Goal: Task Accomplishment & Management: Use online tool/utility

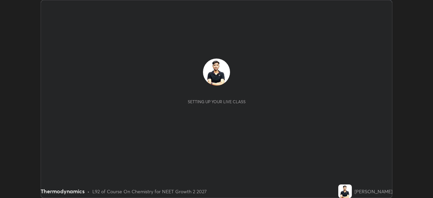
scroll to position [198, 433]
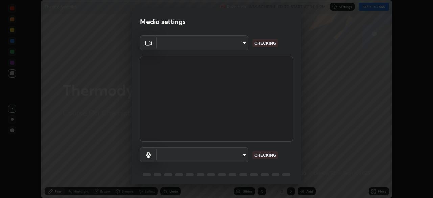
type input "e7f5d75c66a8ec01b6be6c8d9fba877b5f6738b88fd0c20368e9895a02b6f94a"
type input "7a19c8c474c7631c674bf907b925089f2c922801c6e09ae053456f7d84aa81b6"
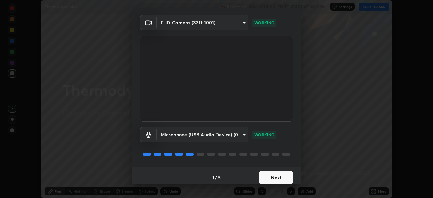
scroll to position [24, 0]
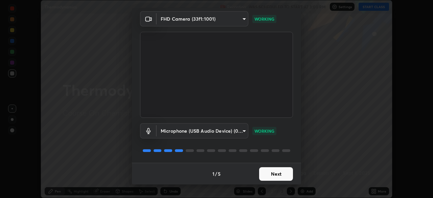
click at [282, 175] on button "Next" at bounding box center [276, 174] width 34 height 14
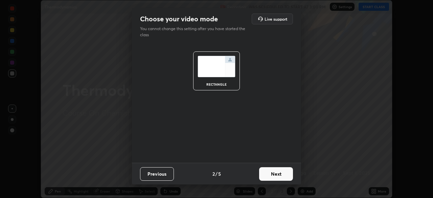
scroll to position [0, 0]
click at [283, 175] on button "Next" at bounding box center [276, 174] width 34 height 14
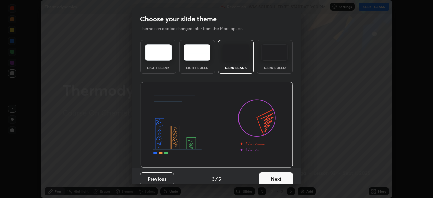
click at [286, 175] on button "Next" at bounding box center [276, 179] width 34 height 14
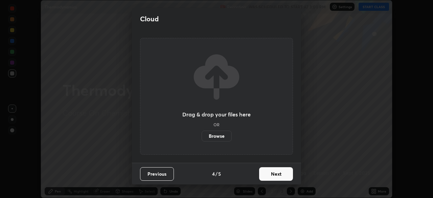
click at [268, 171] on button "Next" at bounding box center [276, 174] width 34 height 14
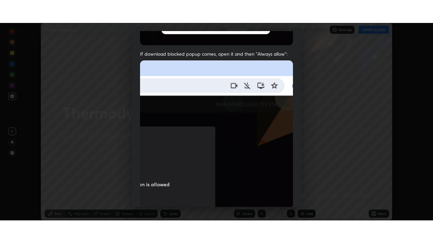
scroll to position [162, 0]
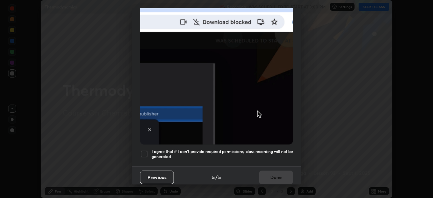
click at [144, 150] on div at bounding box center [144, 154] width 8 height 8
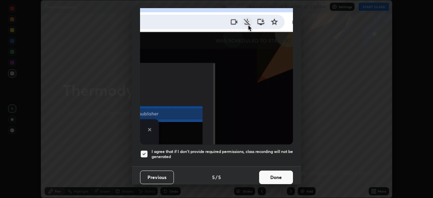
click at [270, 172] on button "Done" at bounding box center [276, 177] width 34 height 14
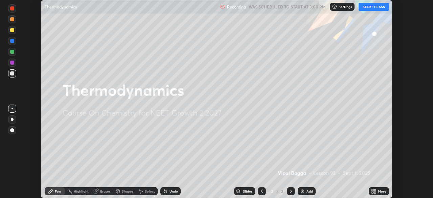
click at [376, 10] on button "START CLASS" at bounding box center [373, 7] width 30 height 8
click at [374, 190] on icon at bounding box center [375, 190] width 2 height 2
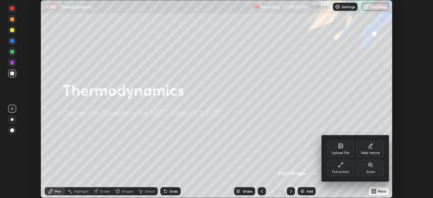
click at [343, 170] on div "Full screen" at bounding box center [340, 171] width 17 height 3
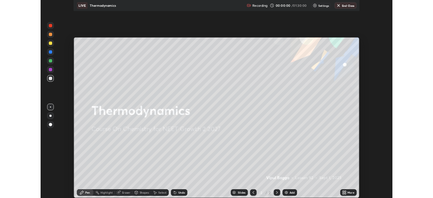
scroll to position [243, 433]
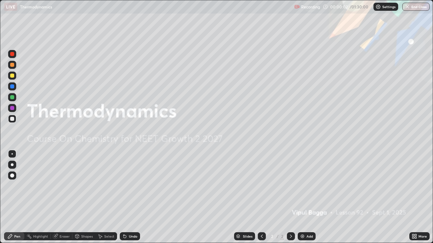
click at [16, 75] on div at bounding box center [12, 76] width 8 height 8
click at [15, 176] on div at bounding box center [12, 176] width 8 height 8
click at [11, 119] on div at bounding box center [12, 119] width 4 height 4
click at [413, 197] on icon at bounding box center [413, 238] width 2 height 2
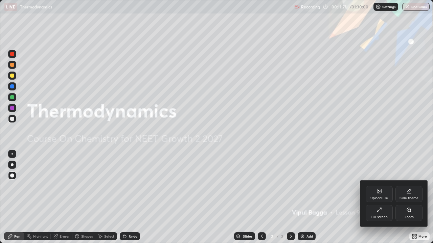
click at [378, 197] on div "Upload File" at bounding box center [379, 198] width 18 height 3
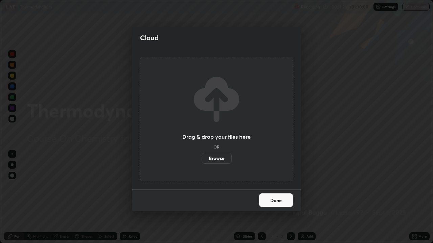
click at [220, 159] on label "Browse" at bounding box center [216, 158] width 30 height 11
click at [201, 159] on input "Browse" at bounding box center [201, 158] width 0 height 11
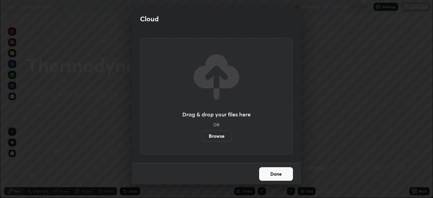
scroll to position [33592, 33357]
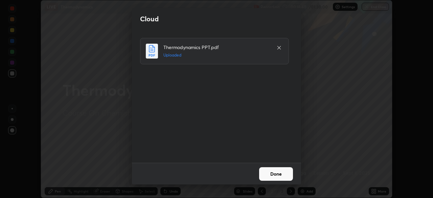
click at [265, 172] on button "Done" at bounding box center [276, 174] width 34 height 14
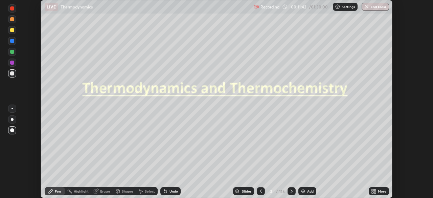
click at [243, 192] on div "Slides" at bounding box center [246, 190] width 9 height 3
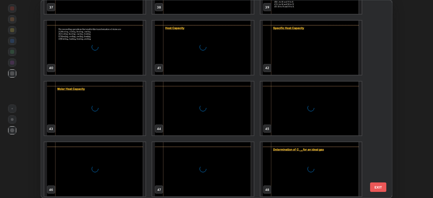
scroll to position [984, 0]
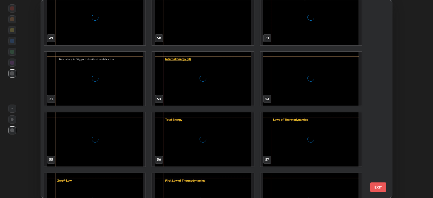
click at [134, 98] on div "grid" at bounding box center [94, 79] width 101 height 54
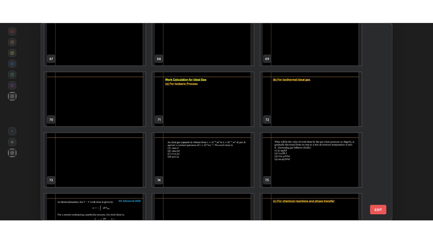
scroll to position [1347, 0]
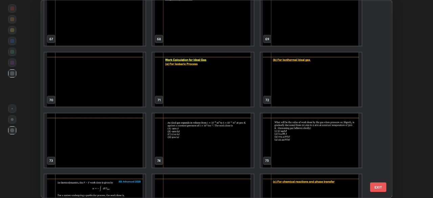
click at [212, 133] on img "grid" at bounding box center [202, 140] width 101 height 54
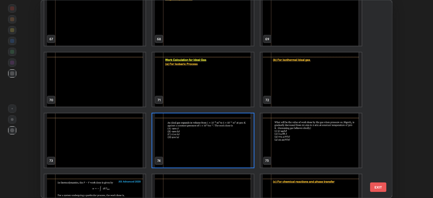
click at [207, 138] on img "grid" at bounding box center [202, 140] width 101 height 54
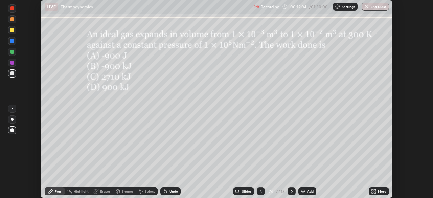
click at [377, 190] on div "More" at bounding box center [378, 191] width 20 height 8
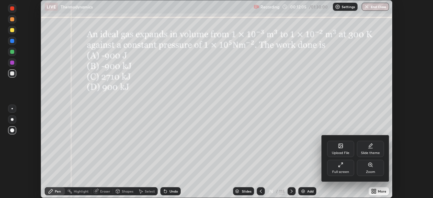
click at [339, 167] on icon at bounding box center [338, 165] width 1 height 1
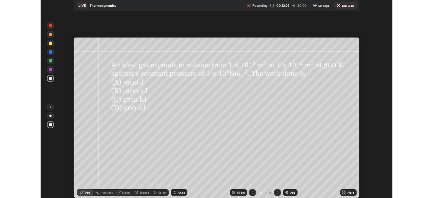
scroll to position [243, 433]
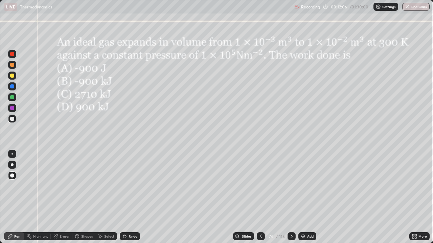
click at [290, 197] on icon at bounding box center [291, 236] width 5 height 5
click at [293, 197] on div at bounding box center [291, 236] width 8 height 8
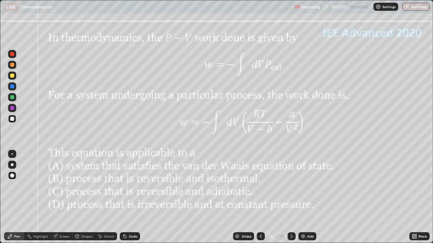
click at [293, 197] on div at bounding box center [291, 236] width 8 height 8
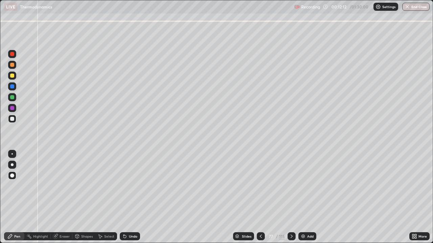
click at [290, 197] on icon at bounding box center [291, 236] width 5 height 5
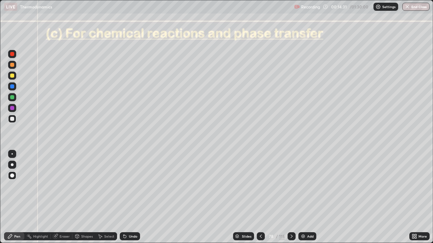
click at [13, 118] on div at bounding box center [12, 119] width 4 height 4
click at [413, 197] on icon at bounding box center [413, 236] width 2 height 2
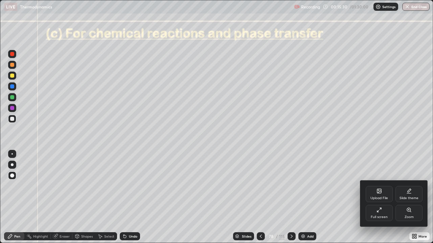
click at [378, 197] on icon at bounding box center [378, 212] width 2 height 2
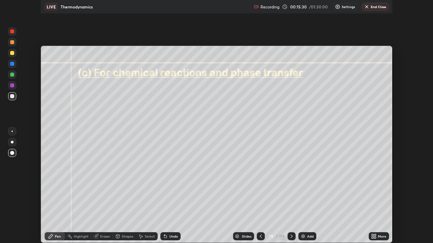
scroll to position [33592, 33357]
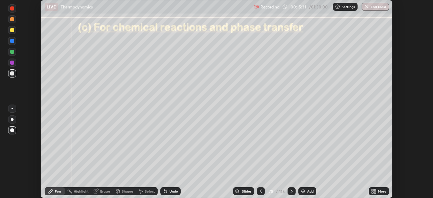
click at [377, 190] on div "More" at bounding box center [381, 190] width 8 height 3
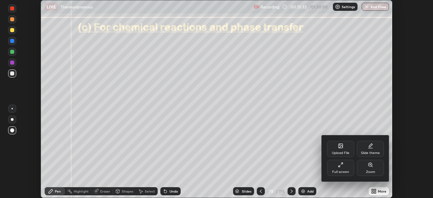
click at [340, 164] on icon at bounding box center [340, 164] width 5 height 5
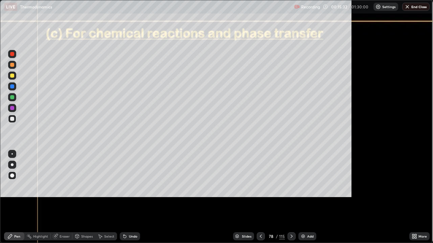
scroll to position [243, 433]
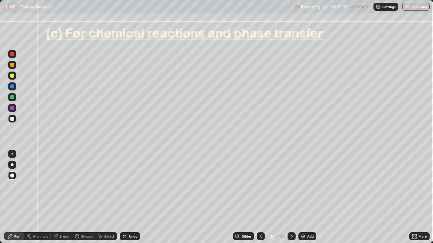
click at [85, 197] on div "Shapes" at bounding box center [83, 236] width 23 height 8
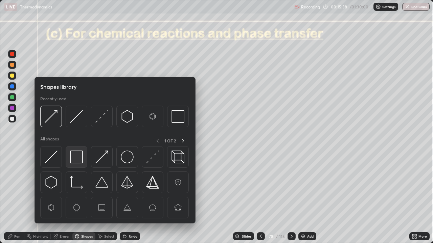
click at [76, 156] on img at bounding box center [76, 157] width 13 height 13
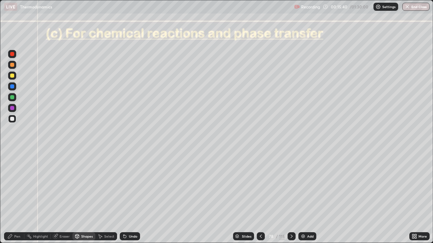
click at [11, 197] on icon at bounding box center [10, 237] width 4 height 4
click at [11, 97] on div at bounding box center [12, 97] width 4 height 4
click at [127, 197] on div "Undo" at bounding box center [130, 236] width 20 height 8
click at [129, 197] on div "Undo" at bounding box center [133, 236] width 8 height 3
click at [130, 197] on div "Undo" at bounding box center [133, 236] width 8 height 3
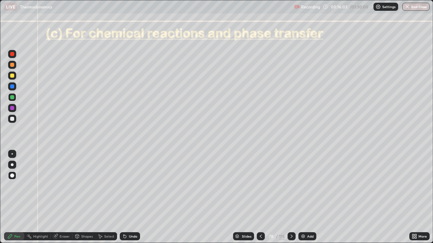
click at [131, 197] on div "Undo" at bounding box center [133, 236] width 8 height 3
click at [131, 197] on div "Undo" at bounding box center [130, 236] width 20 height 8
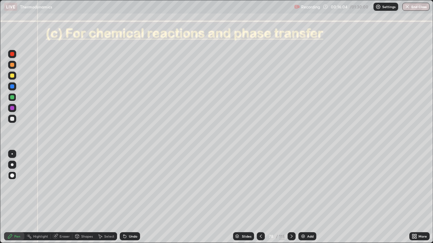
click at [131, 197] on div "Undo" at bounding box center [130, 236] width 20 height 8
click at [13, 118] on div at bounding box center [12, 119] width 4 height 4
click at [82, 197] on div "Shapes" at bounding box center [86, 236] width 11 height 3
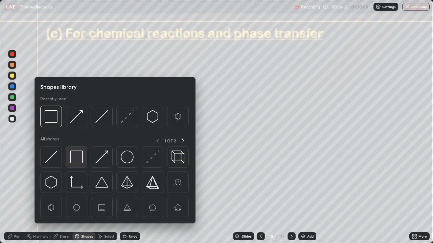
click at [76, 158] on img at bounding box center [76, 157] width 13 height 13
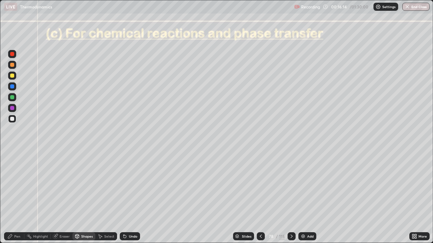
click at [19, 197] on div "Pen" at bounding box center [14, 236] width 20 height 8
click at [11, 118] on div at bounding box center [12, 119] width 4 height 4
click at [15, 88] on div at bounding box center [12, 86] width 8 height 8
click at [15, 118] on div at bounding box center [12, 119] width 8 height 8
click at [130, 197] on div "Undo" at bounding box center [133, 236] width 8 height 3
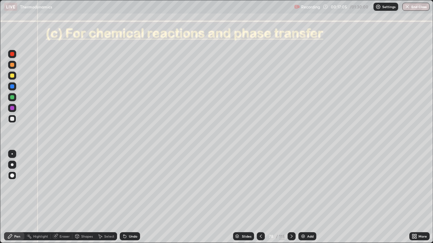
click at [131, 197] on div "Undo" at bounding box center [133, 236] width 8 height 3
click at [15, 88] on div at bounding box center [12, 86] width 8 height 8
click at [14, 120] on div at bounding box center [12, 119] width 4 height 4
click at [290, 197] on icon at bounding box center [291, 236] width 2 height 3
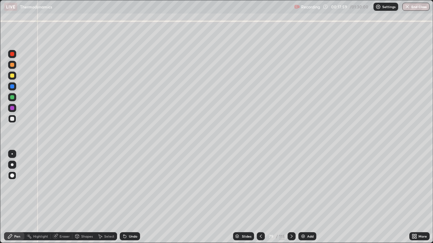
click at [14, 119] on div at bounding box center [12, 119] width 4 height 4
click at [126, 197] on icon at bounding box center [124, 236] width 5 height 5
click at [81, 197] on div "Shapes" at bounding box center [86, 236] width 11 height 3
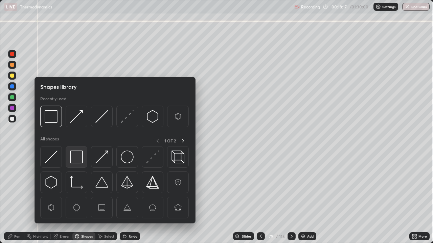
click at [74, 157] on img at bounding box center [76, 157] width 13 height 13
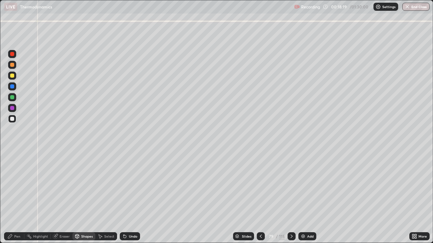
click at [84, 197] on div "Shapes" at bounding box center [86, 236] width 11 height 3
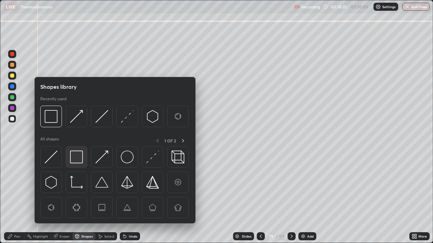
click at [75, 155] on img at bounding box center [76, 157] width 13 height 13
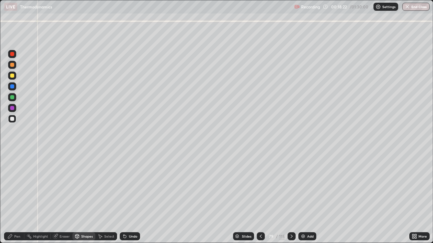
click at [62, 197] on div "Eraser" at bounding box center [62, 236] width 22 height 8
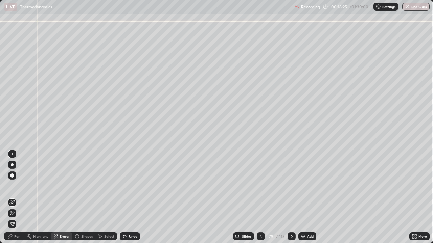
click at [16, 197] on div "Pen" at bounding box center [17, 236] width 6 height 3
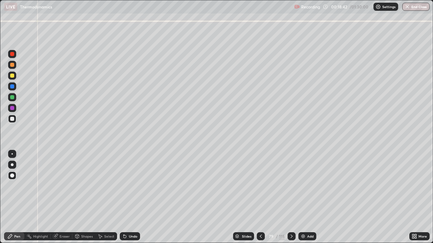
click at [16, 197] on div "Pen" at bounding box center [17, 236] width 6 height 3
click at [12, 117] on div at bounding box center [12, 119] width 4 height 4
click at [13, 97] on div at bounding box center [12, 97] width 4 height 4
click at [85, 197] on div "Shapes" at bounding box center [86, 236] width 11 height 3
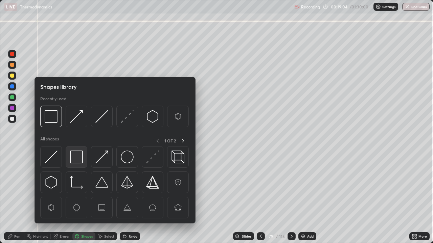
click at [74, 159] on img at bounding box center [76, 157] width 13 height 13
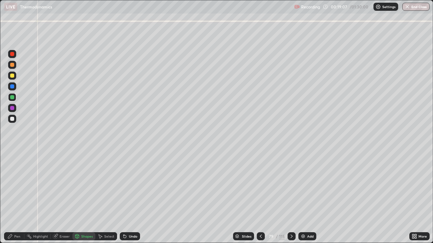
click at [17, 197] on div "Pen" at bounding box center [17, 236] width 6 height 3
click at [13, 120] on div at bounding box center [12, 119] width 4 height 4
click at [86, 197] on div "Shapes" at bounding box center [86, 236] width 11 height 3
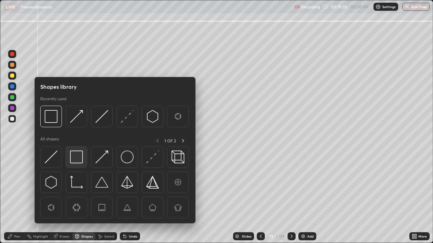
click at [72, 156] on img at bounding box center [76, 157] width 13 height 13
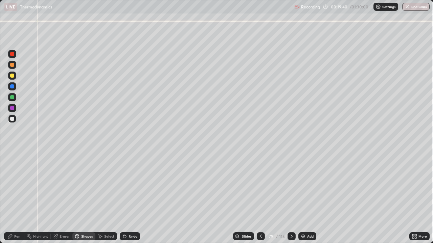
click at [20, 197] on div "Pen" at bounding box center [17, 236] width 6 height 3
click at [260, 197] on icon at bounding box center [260, 236] width 5 height 5
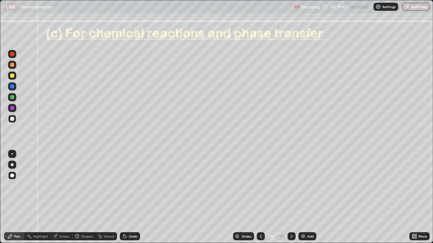
click at [291, 197] on icon at bounding box center [291, 236] width 5 height 5
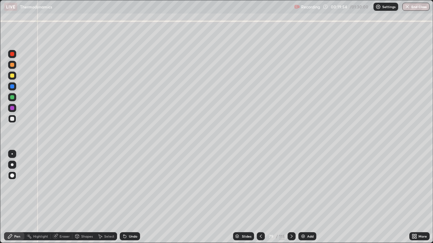
click at [85, 197] on div "Shapes" at bounding box center [86, 236] width 11 height 3
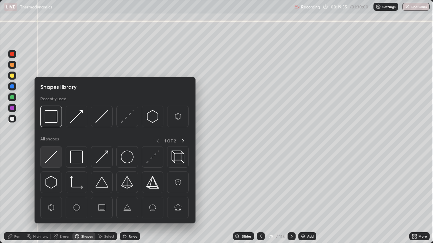
click at [56, 158] on img at bounding box center [51, 157] width 13 height 13
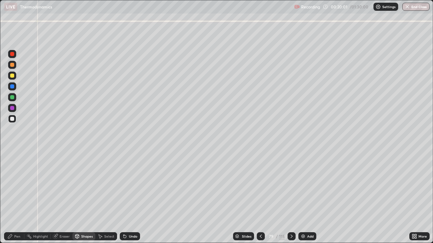
click at [15, 197] on div "Pen" at bounding box center [17, 236] width 6 height 3
click at [260, 197] on icon at bounding box center [260, 236] width 5 height 5
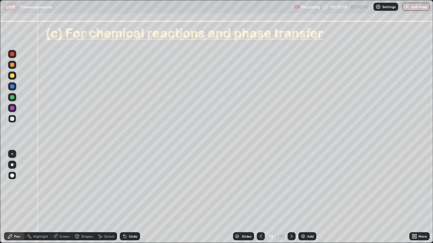
click at [291, 197] on icon at bounding box center [291, 236] width 5 height 5
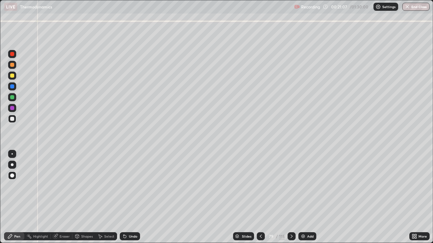
click at [260, 197] on icon at bounding box center [260, 236] width 5 height 5
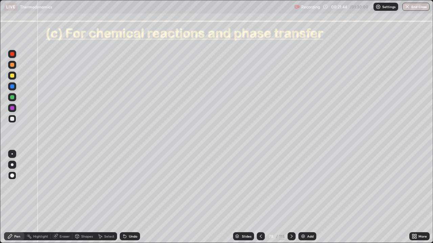
click at [291, 197] on icon at bounding box center [291, 236] width 5 height 5
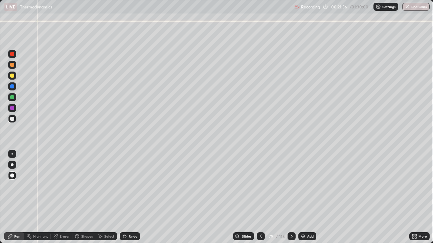
click at [260, 197] on icon at bounding box center [260, 236] width 5 height 5
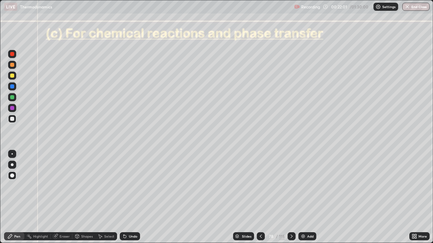
click at [291, 197] on icon at bounding box center [291, 236] width 5 height 5
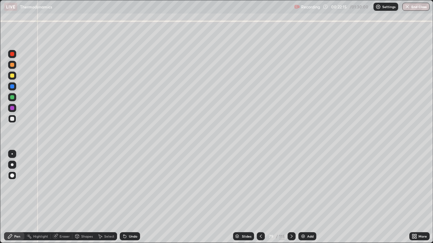
click at [12, 108] on div at bounding box center [12, 108] width 4 height 4
click at [104, 197] on div "Select" at bounding box center [109, 236] width 10 height 3
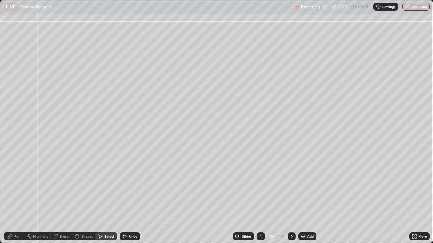
click at [86, 197] on div "Shapes" at bounding box center [86, 236] width 11 height 3
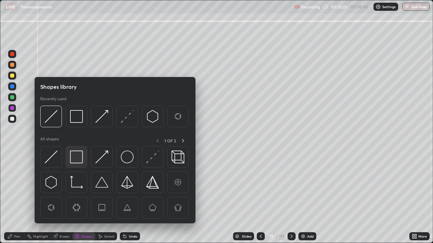
click at [78, 161] on img at bounding box center [76, 157] width 13 height 13
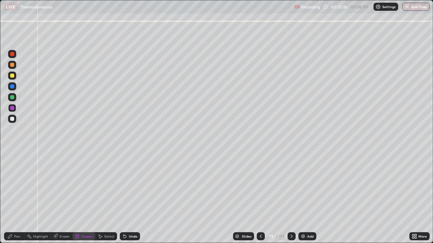
click at [18, 197] on div "Pen" at bounding box center [17, 236] width 6 height 3
click at [9, 98] on div at bounding box center [12, 97] width 8 height 8
click at [11, 120] on div at bounding box center [12, 119] width 4 height 4
click at [289, 197] on icon at bounding box center [291, 236] width 5 height 5
click at [131, 197] on div "Undo" at bounding box center [133, 236] width 8 height 3
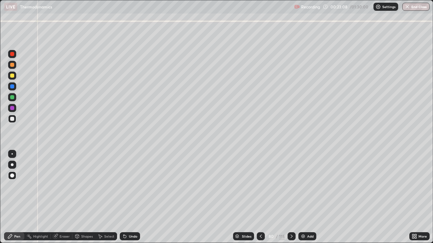
click at [12, 65] on div at bounding box center [12, 65] width 4 height 4
click at [14, 97] on div at bounding box center [12, 97] width 4 height 4
click at [13, 86] on div at bounding box center [12, 86] width 4 height 4
click at [127, 197] on div "Undo" at bounding box center [130, 236] width 20 height 8
click at [14, 197] on div "Pen" at bounding box center [14, 236] width 20 height 8
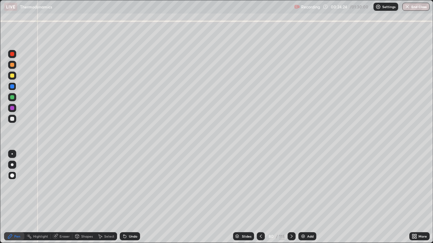
click at [256, 197] on div at bounding box center [260, 237] width 8 height 14
click at [15, 108] on div at bounding box center [12, 108] width 8 height 8
click at [291, 197] on icon at bounding box center [291, 236] width 5 height 5
click at [292, 197] on div at bounding box center [291, 237] width 8 height 14
click at [290, 197] on icon at bounding box center [291, 236] width 2 height 3
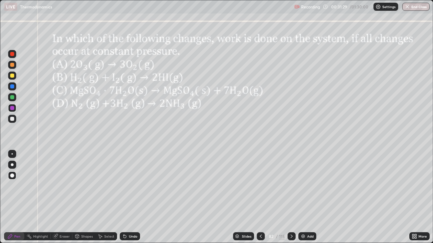
click at [13, 67] on div at bounding box center [12, 65] width 8 height 8
click at [14, 100] on div at bounding box center [12, 97] width 8 height 8
click at [11, 118] on div at bounding box center [12, 119] width 4 height 4
click at [13, 76] on div at bounding box center [12, 76] width 4 height 4
click at [291, 197] on icon at bounding box center [291, 236] width 5 height 5
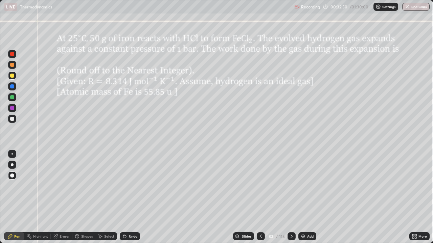
click at [290, 197] on icon at bounding box center [291, 236] width 2 height 3
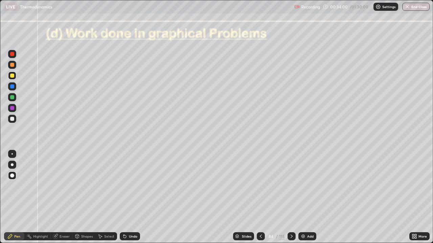
click at [290, 197] on icon at bounding box center [291, 236] width 5 height 5
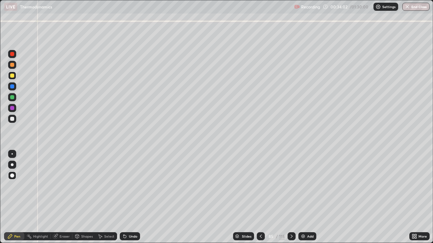
click at [252, 197] on div "Slides" at bounding box center [243, 236] width 21 height 8
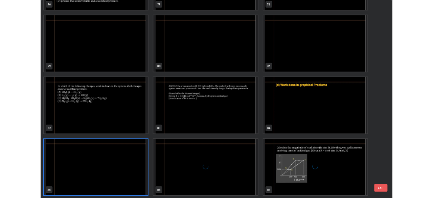
scroll to position [241, 428]
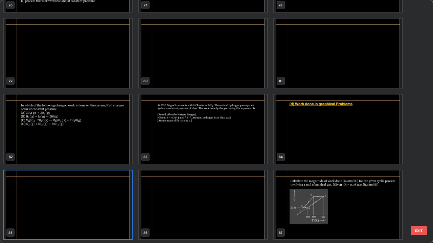
click at [300, 137] on img "grid" at bounding box center [338, 129] width 128 height 69
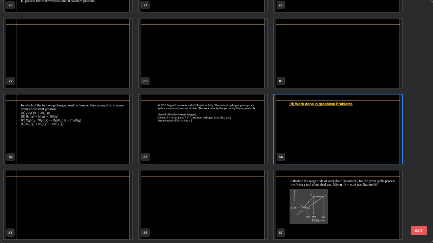
click at [300, 137] on img "grid" at bounding box center [338, 129] width 128 height 69
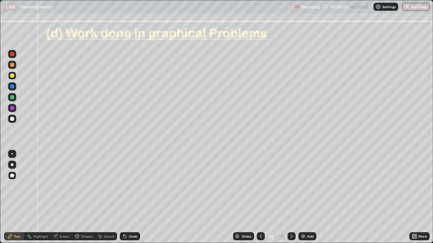
click at [130, 197] on div "Undo" at bounding box center [133, 236] width 8 height 3
click at [18, 197] on div "Pen" at bounding box center [17, 236] width 6 height 3
click at [12, 75] on div at bounding box center [12, 76] width 4 height 4
click at [13, 118] on div at bounding box center [12, 119] width 4 height 4
click at [11, 108] on div at bounding box center [12, 108] width 4 height 4
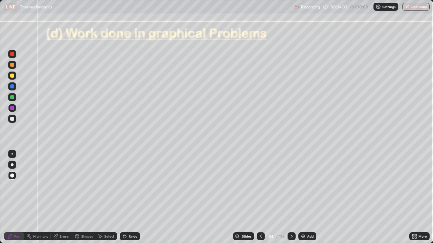
click at [81, 197] on div "Shapes" at bounding box center [86, 236] width 11 height 3
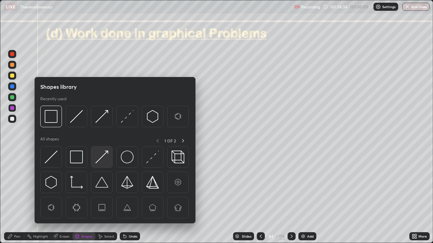
click at [99, 155] on img at bounding box center [101, 157] width 13 height 13
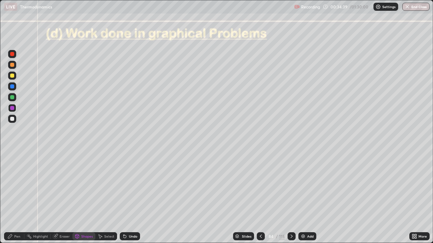
click at [16, 197] on div "Pen" at bounding box center [17, 236] width 6 height 3
click at [12, 117] on div at bounding box center [12, 119] width 8 height 8
click at [84, 197] on div "Shapes" at bounding box center [86, 236] width 11 height 3
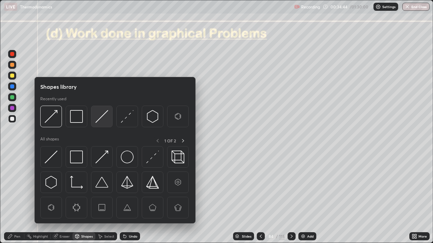
click at [99, 118] on img at bounding box center [101, 116] width 13 height 13
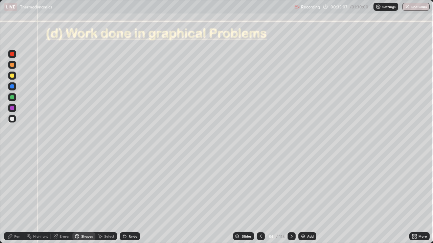
click at [82, 197] on div "Shapes" at bounding box center [86, 236] width 11 height 3
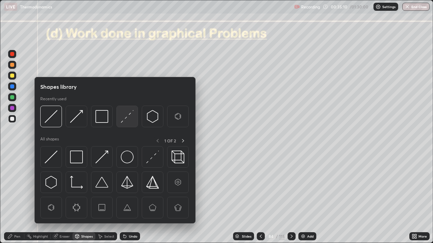
click at [123, 119] on img at bounding box center [127, 116] width 13 height 13
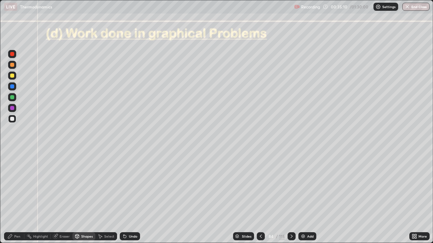
click at [13, 88] on div at bounding box center [12, 86] width 4 height 4
click at [81, 197] on div "Shapes" at bounding box center [86, 236] width 11 height 3
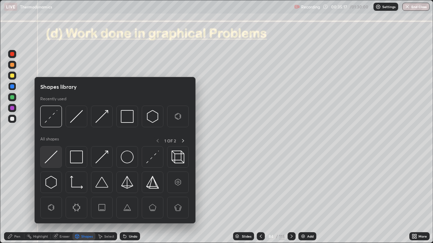
click at [55, 156] on img at bounding box center [51, 157] width 13 height 13
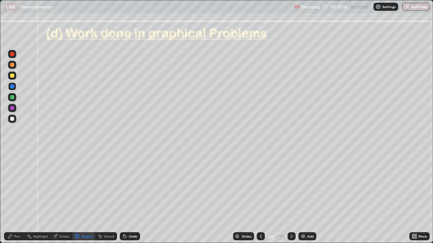
click at [11, 118] on div at bounding box center [12, 119] width 4 height 4
click at [126, 197] on div "Undo" at bounding box center [130, 236] width 20 height 8
click at [13, 77] on div at bounding box center [12, 76] width 4 height 4
click at [15, 197] on div "Pen" at bounding box center [17, 236] width 6 height 3
click at [11, 97] on div at bounding box center [12, 97] width 4 height 4
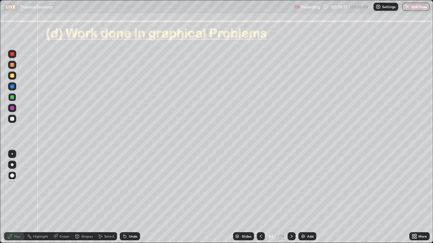
click at [11, 119] on div at bounding box center [12, 119] width 4 height 4
click at [15, 197] on div "Pen" at bounding box center [17, 236] width 6 height 3
click at [13, 119] on div at bounding box center [12, 119] width 4 height 4
click at [13, 97] on div at bounding box center [12, 97] width 4 height 4
click at [137, 197] on div "Undo" at bounding box center [130, 236] width 20 height 8
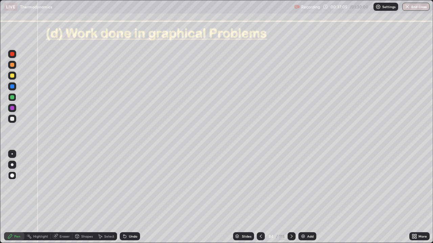
click at [84, 197] on div "Shapes" at bounding box center [86, 236] width 11 height 3
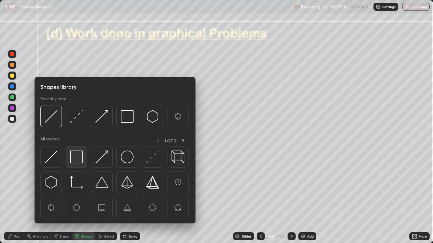
click at [78, 158] on img at bounding box center [76, 157] width 13 height 13
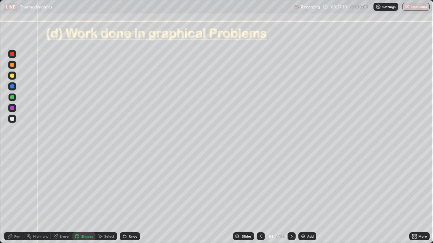
click at [15, 197] on div "Pen" at bounding box center [14, 236] width 20 height 8
click at [11, 119] on div at bounding box center [12, 119] width 4 height 4
click at [18, 197] on div "Pen" at bounding box center [17, 236] width 6 height 3
click at [13, 118] on div at bounding box center [12, 119] width 4 height 4
click at [133, 197] on div "Undo" at bounding box center [130, 236] width 20 height 8
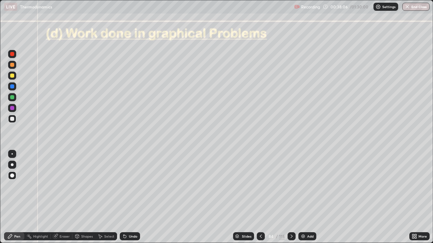
click at [133, 197] on div "Undo" at bounding box center [133, 236] width 8 height 3
click at [132, 197] on div "Undo" at bounding box center [133, 236] width 8 height 3
click at [133, 197] on div "Undo" at bounding box center [130, 236] width 20 height 8
click at [291, 197] on icon at bounding box center [291, 236] width 2 height 3
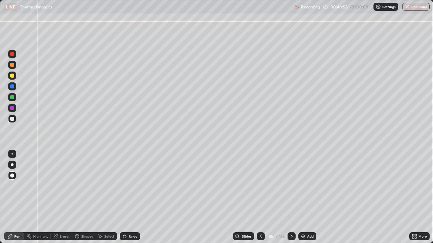
click at [14, 66] on div at bounding box center [12, 65] width 4 height 4
click at [132, 197] on div "Undo" at bounding box center [133, 236] width 8 height 3
click at [85, 197] on div "Shapes" at bounding box center [86, 236] width 11 height 3
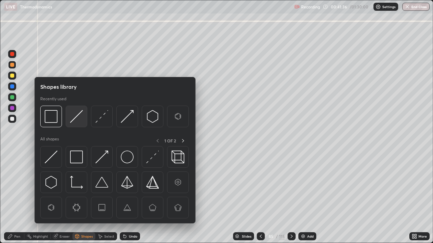
click at [74, 117] on img at bounding box center [76, 116] width 13 height 13
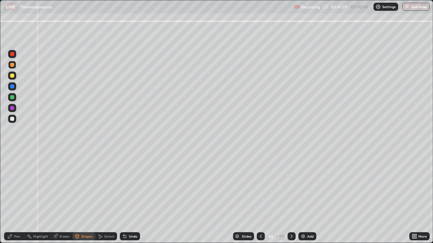
click at [15, 197] on div "Pen" at bounding box center [14, 236] width 20 height 8
click at [13, 120] on div at bounding box center [12, 119] width 4 height 4
click at [129, 197] on div "Undo" at bounding box center [133, 236] width 8 height 3
click at [129, 197] on div "Undo" at bounding box center [130, 236] width 20 height 8
click at [135, 197] on div "Undo" at bounding box center [133, 236] width 8 height 3
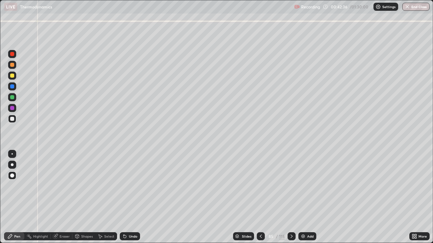
click at [85, 197] on div "Shapes" at bounding box center [86, 236] width 11 height 3
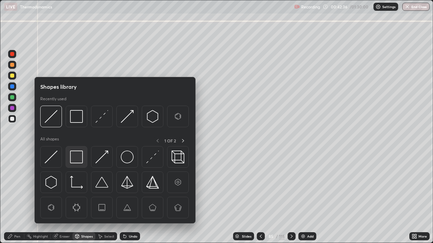
click at [75, 156] on img at bounding box center [76, 157] width 13 height 13
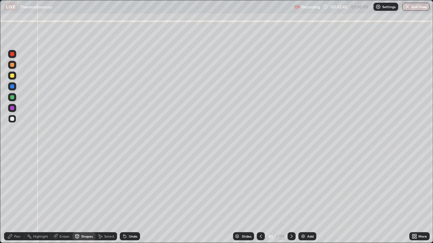
click at [13, 197] on div "Pen" at bounding box center [14, 236] width 20 height 8
click at [260, 197] on icon at bounding box center [260, 236] width 5 height 5
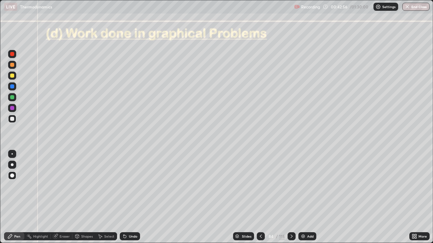
click at [14, 87] on div at bounding box center [12, 86] width 4 height 4
click at [130, 197] on div "Undo" at bounding box center [133, 236] width 8 height 3
click at [290, 197] on icon at bounding box center [291, 236] width 5 height 5
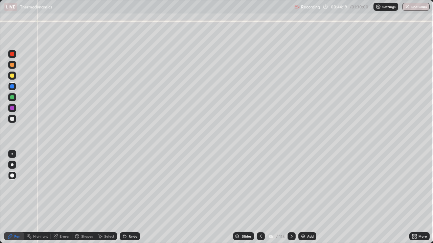
click at [13, 120] on div at bounding box center [12, 119] width 4 height 4
click at [82, 197] on div "Shapes" at bounding box center [86, 236] width 11 height 3
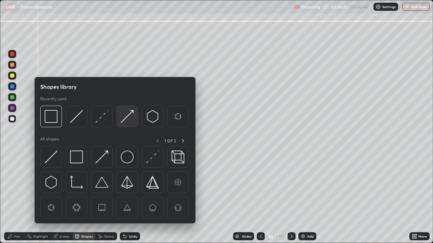
click at [122, 119] on img at bounding box center [127, 116] width 13 height 13
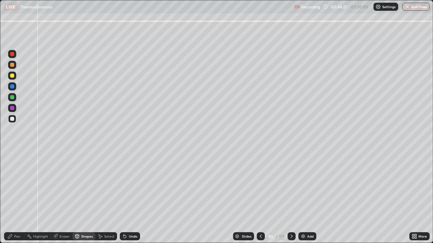
click at [17, 197] on div "Pen" at bounding box center [17, 236] width 6 height 3
click at [88, 197] on div "Shapes" at bounding box center [86, 236] width 11 height 3
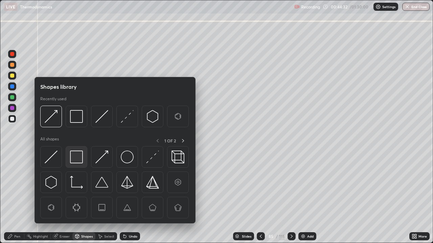
click at [76, 159] on img at bounding box center [76, 157] width 13 height 13
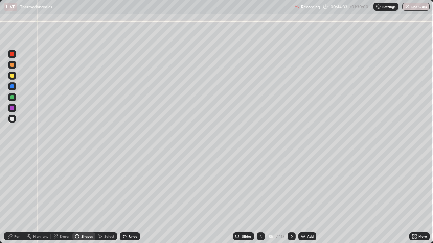
click at [13, 76] on div at bounding box center [12, 76] width 4 height 4
click at [89, 197] on div "Shapes" at bounding box center [86, 236] width 11 height 3
click at [16, 197] on div "Pen" at bounding box center [17, 236] width 6 height 3
click at [11, 74] on div at bounding box center [12, 76] width 4 height 4
click at [85, 197] on div "Shapes" at bounding box center [86, 236] width 11 height 3
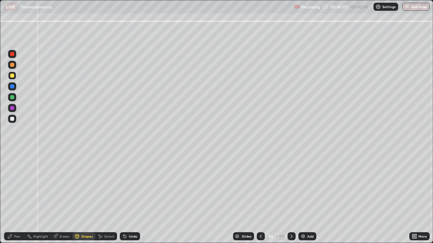
click at [17, 197] on div "Pen" at bounding box center [17, 236] width 6 height 3
click at [82, 197] on div "Shapes" at bounding box center [86, 236] width 11 height 3
click at [16, 197] on div "Pen" at bounding box center [17, 236] width 6 height 3
click at [13, 108] on div at bounding box center [12, 108] width 4 height 4
click at [134, 197] on div "Undo" at bounding box center [130, 236] width 20 height 8
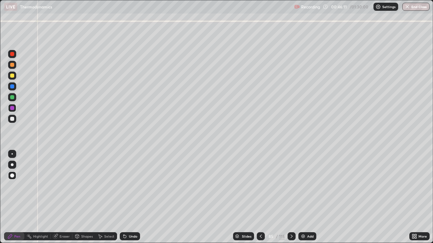
click at [13, 118] on div at bounding box center [12, 119] width 4 height 4
click at [12, 86] on div at bounding box center [12, 86] width 4 height 4
click at [15, 197] on div "Pen" at bounding box center [17, 236] width 6 height 3
click at [14, 117] on div at bounding box center [12, 119] width 8 height 8
click at [12, 97] on div at bounding box center [12, 97] width 4 height 4
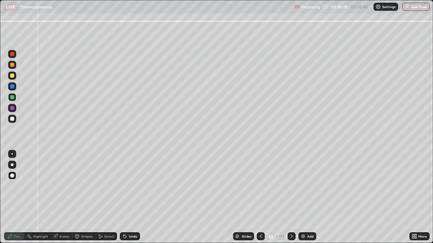
click at [87, 197] on div "Shapes" at bounding box center [86, 236] width 11 height 3
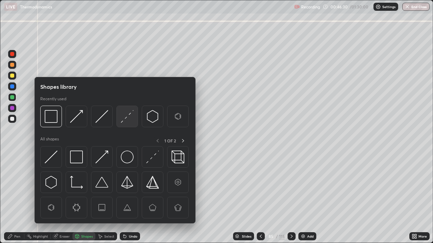
click at [128, 121] on img at bounding box center [127, 116] width 13 height 13
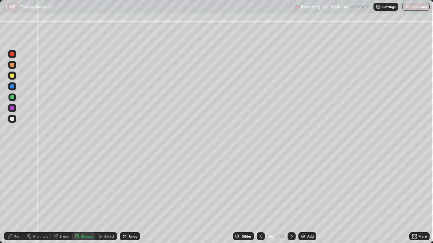
click at [259, 197] on icon at bounding box center [260, 236] width 5 height 5
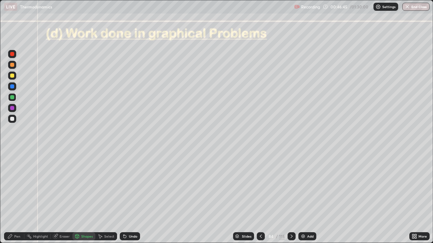
click at [291, 197] on icon at bounding box center [291, 236] width 5 height 5
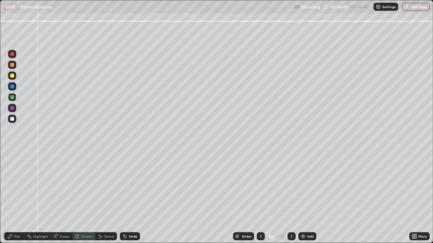
click at [81, 197] on div "Shapes" at bounding box center [86, 236] width 11 height 3
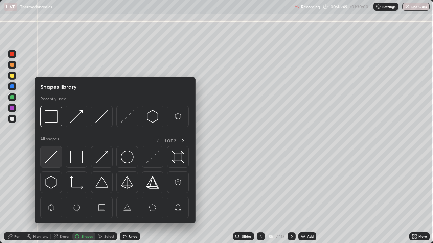
click at [54, 158] on img at bounding box center [51, 157] width 13 height 13
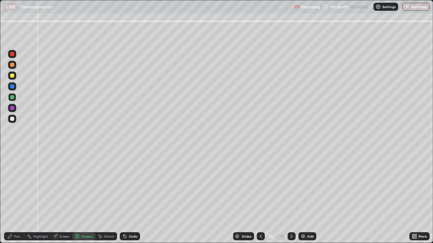
click at [12, 77] on div at bounding box center [12, 76] width 4 height 4
click at [13, 119] on div at bounding box center [12, 119] width 4 height 4
click at [125, 197] on icon at bounding box center [124, 236] width 5 height 5
click at [84, 197] on div "Shapes" at bounding box center [86, 236] width 11 height 3
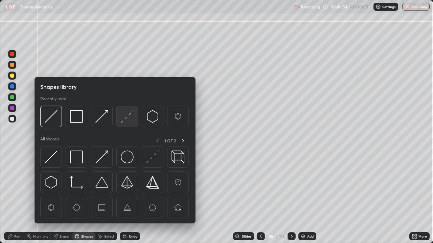
click at [127, 119] on img at bounding box center [127, 116] width 13 height 13
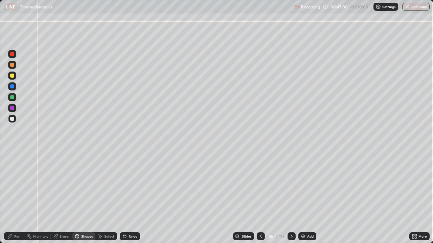
click at [87, 197] on div "Shapes" at bounding box center [86, 236] width 11 height 3
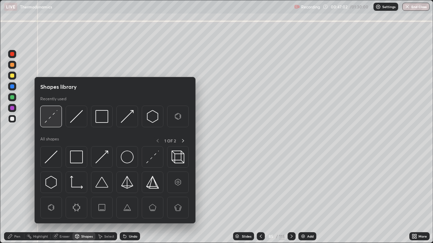
click at [53, 118] on img at bounding box center [51, 116] width 13 height 13
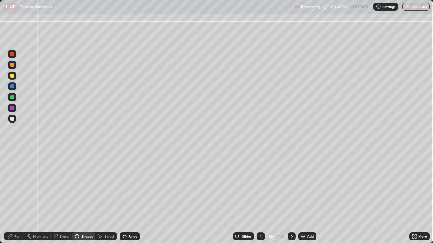
click at [15, 99] on div at bounding box center [12, 97] width 8 height 8
click at [13, 197] on div "Pen" at bounding box center [14, 236] width 20 height 8
click at [13, 109] on div at bounding box center [12, 108] width 4 height 4
click at [13, 77] on div at bounding box center [12, 76] width 4 height 4
click at [11, 119] on div at bounding box center [12, 119] width 4 height 4
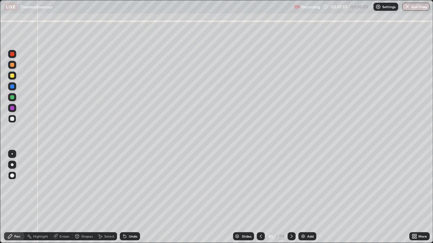
click at [12, 88] on div at bounding box center [12, 86] width 4 height 4
click at [90, 197] on div "Shapes" at bounding box center [86, 236] width 11 height 3
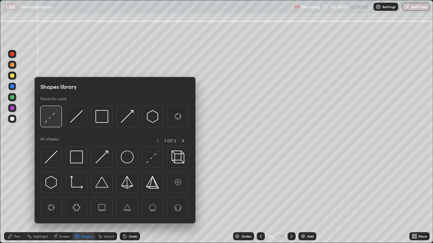
click at [55, 119] on img at bounding box center [51, 116] width 13 height 13
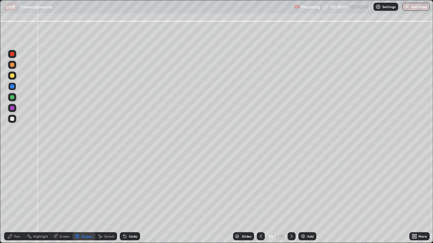
click at [17, 197] on div "Pen" at bounding box center [14, 236] width 20 height 8
click at [11, 119] on div at bounding box center [12, 119] width 4 height 4
click at [67, 197] on div "Eraser" at bounding box center [64, 236] width 10 height 3
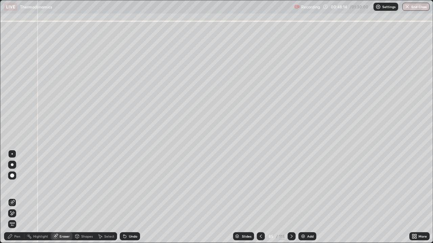
click at [17, 197] on div "Pen" at bounding box center [17, 236] width 6 height 3
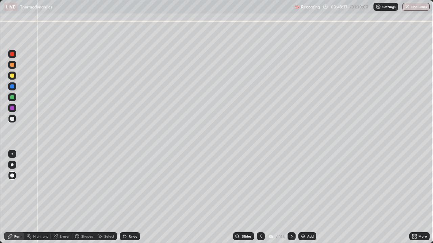
click at [259, 197] on icon at bounding box center [260, 236] width 5 height 5
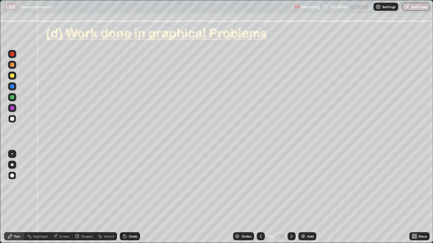
click at [289, 197] on icon at bounding box center [291, 236] width 5 height 5
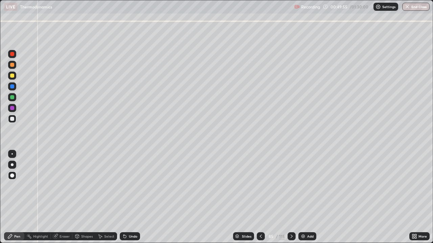
click at [15, 88] on div at bounding box center [12, 86] width 8 height 8
click at [290, 197] on icon at bounding box center [291, 236] width 5 height 5
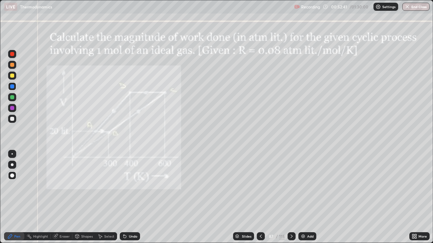
click at [291, 197] on icon at bounding box center [291, 236] width 5 height 5
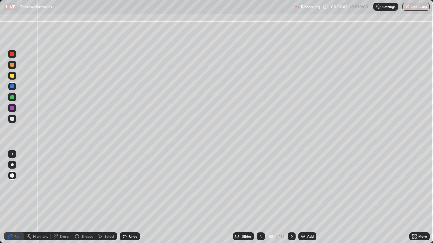
click at [292, 197] on div at bounding box center [291, 236] width 8 height 8
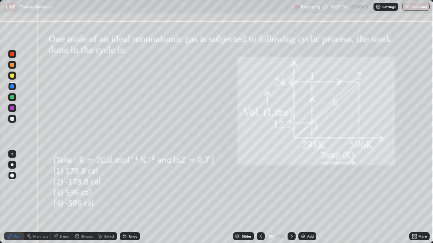
click at [16, 197] on div "Pen" at bounding box center [14, 236] width 20 height 8
click at [11, 88] on div at bounding box center [12, 86] width 4 height 4
click at [13, 118] on div at bounding box center [12, 119] width 4 height 4
click at [11, 76] on div at bounding box center [12, 76] width 4 height 4
click at [13, 98] on div at bounding box center [12, 97] width 4 height 4
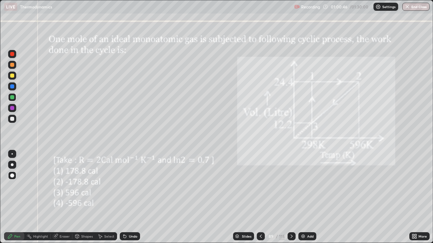
click at [12, 118] on div at bounding box center [12, 119] width 4 height 4
click at [260, 197] on icon at bounding box center [260, 236] width 5 height 5
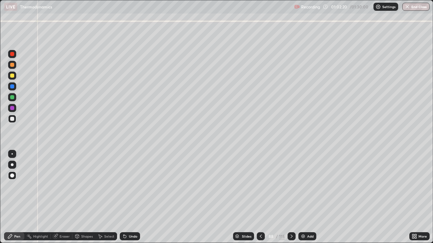
click at [261, 197] on icon at bounding box center [260, 236] width 5 height 5
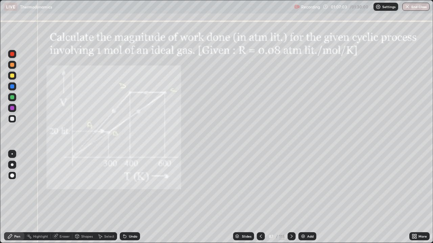
click at [12, 64] on div at bounding box center [12, 65] width 4 height 4
click at [136, 197] on div "Undo" at bounding box center [133, 236] width 8 height 3
click at [131, 197] on div "Undo" at bounding box center [133, 236] width 8 height 3
click at [133, 197] on div "Undo" at bounding box center [133, 236] width 8 height 3
click at [291, 197] on icon at bounding box center [291, 236] width 5 height 5
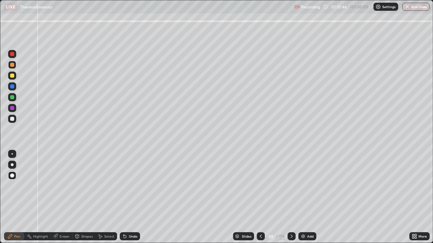
click at [14, 119] on div at bounding box center [12, 119] width 4 height 4
click at [11, 175] on div at bounding box center [12, 176] width 4 height 4
click at [12, 88] on div at bounding box center [12, 86] width 4 height 4
click at [127, 197] on div "Undo" at bounding box center [130, 236] width 20 height 8
click at [13, 66] on div at bounding box center [12, 65] width 4 height 4
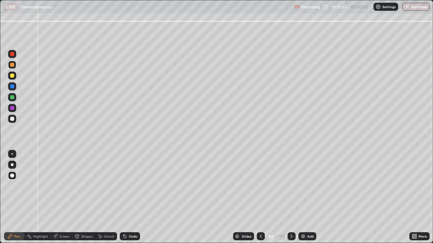
click at [12, 86] on div at bounding box center [12, 86] width 4 height 4
click at [13, 120] on div at bounding box center [12, 119] width 4 height 4
click at [261, 197] on icon at bounding box center [260, 236] width 5 height 5
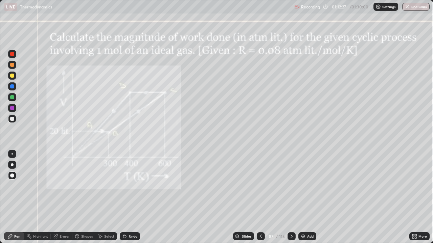
click at [291, 197] on icon at bounding box center [291, 236] width 5 height 5
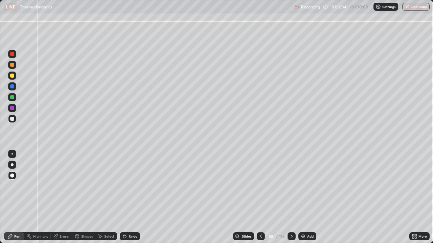
click at [260, 197] on icon at bounding box center [260, 236] width 5 height 5
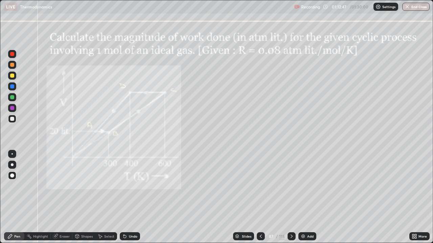
click at [291, 197] on icon at bounding box center [291, 236] width 5 height 5
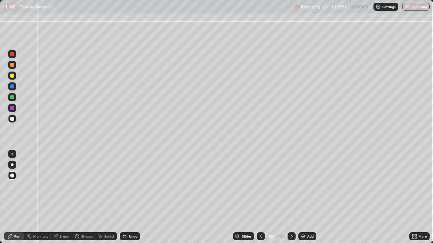
click at [131, 197] on div "Undo" at bounding box center [133, 236] width 8 height 3
click at [129, 197] on div "Undo" at bounding box center [133, 236] width 8 height 3
click at [260, 197] on icon at bounding box center [260, 236] width 5 height 5
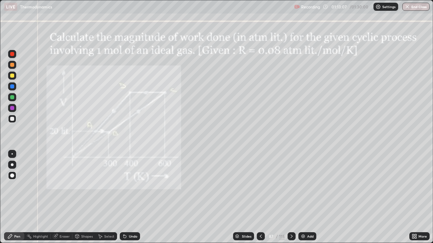
click at [13, 99] on div at bounding box center [12, 97] width 4 height 4
click at [289, 197] on icon at bounding box center [291, 236] width 5 height 5
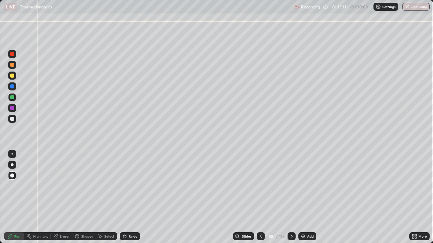
click at [11, 96] on div at bounding box center [12, 97] width 4 height 4
click at [11, 76] on div at bounding box center [12, 76] width 4 height 4
click at [260, 197] on div at bounding box center [260, 236] width 8 height 8
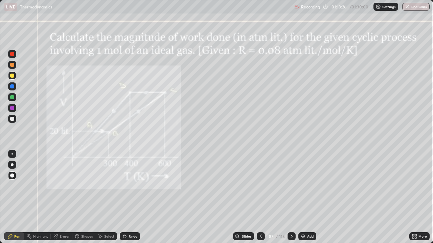
click at [291, 197] on icon at bounding box center [291, 236] width 5 height 5
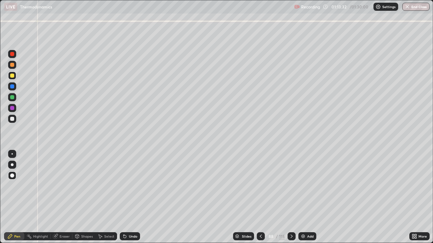
click at [263, 197] on div at bounding box center [260, 236] width 8 height 8
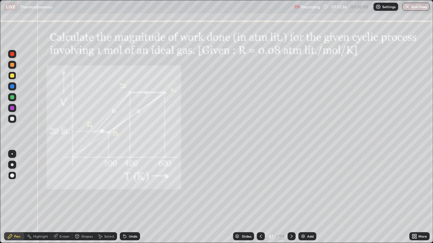
click at [291, 197] on icon at bounding box center [291, 236] width 5 height 5
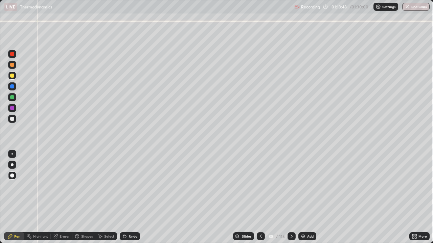
click at [260, 197] on icon at bounding box center [260, 236] width 5 height 5
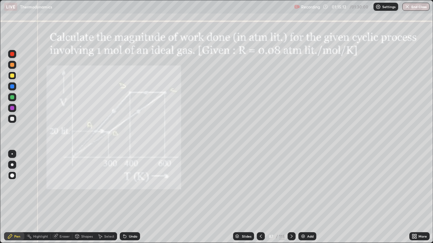
click at [292, 197] on icon at bounding box center [291, 236] width 5 height 5
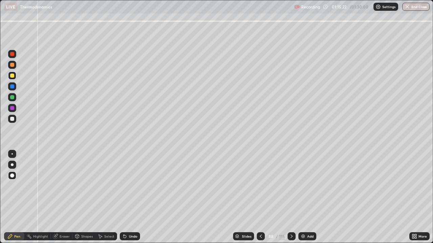
click at [260, 197] on icon at bounding box center [260, 236] width 5 height 5
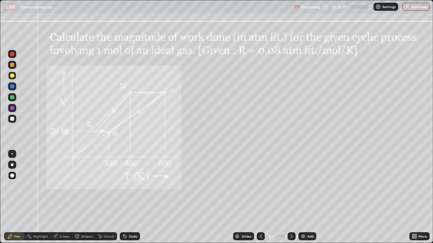
click at [291, 197] on icon at bounding box center [291, 236] width 5 height 5
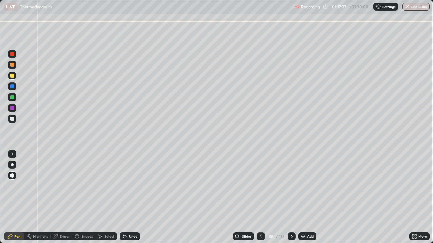
click at [291, 197] on icon at bounding box center [291, 236] width 5 height 5
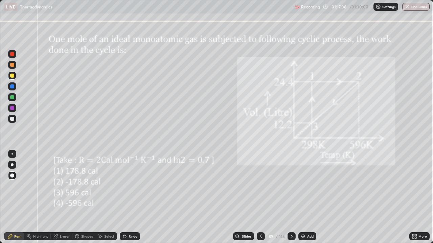
click at [290, 197] on icon at bounding box center [291, 236] width 2 height 3
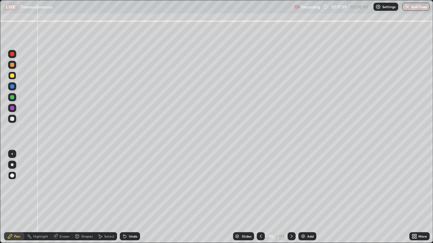
click at [291, 197] on icon at bounding box center [291, 236] width 5 height 5
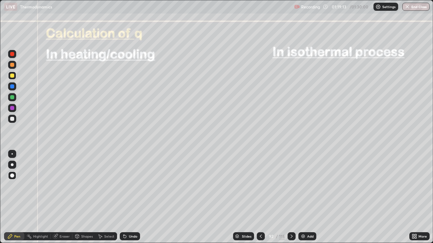
click at [89, 197] on div "Shapes" at bounding box center [86, 236] width 11 height 3
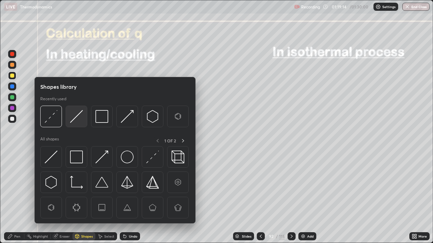
click at [75, 119] on img at bounding box center [76, 116] width 13 height 13
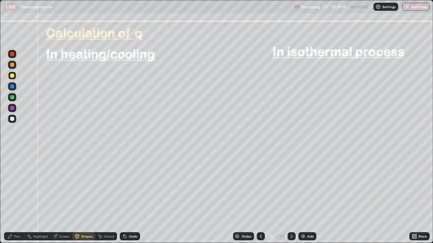
click at [15, 120] on div at bounding box center [12, 119] width 8 height 8
click at [15, 197] on div "Pen" at bounding box center [17, 236] width 6 height 3
click at [11, 77] on div at bounding box center [12, 76] width 4 height 4
click at [14, 119] on div at bounding box center [12, 119] width 4 height 4
click at [12, 119] on div at bounding box center [12, 119] width 4 height 4
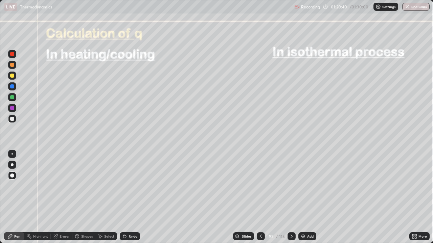
click at [14, 197] on div "Pen" at bounding box center [14, 236] width 20 height 8
click at [84, 197] on div "Shapes" at bounding box center [83, 236] width 23 height 8
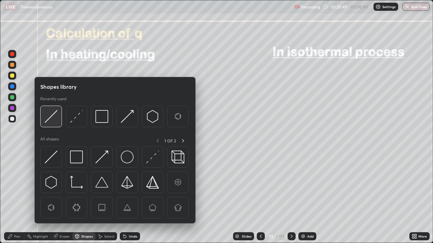
click at [50, 120] on img at bounding box center [51, 116] width 13 height 13
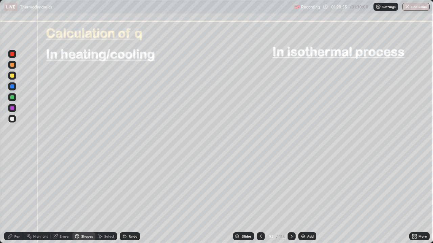
click at [16, 197] on div "Pen" at bounding box center [14, 236] width 20 height 8
click at [82, 197] on div "Shapes" at bounding box center [86, 236] width 11 height 3
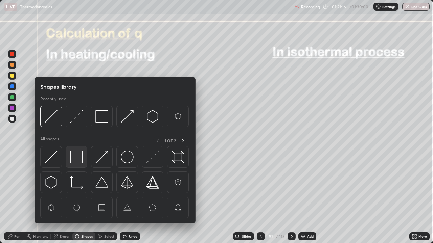
click at [77, 154] on img at bounding box center [76, 157] width 13 height 13
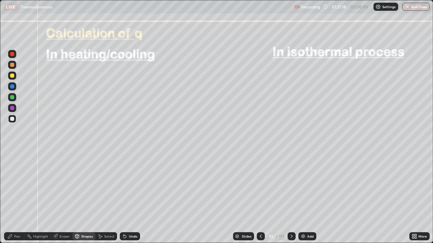
click at [129, 197] on div "Undo" at bounding box center [133, 236] width 8 height 3
click at [14, 197] on div "Pen" at bounding box center [17, 236] width 6 height 3
click at [86, 197] on div "Shapes" at bounding box center [83, 236] width 23 height 8
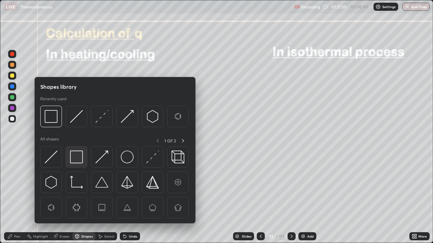
click at [74, 156] on img at bounding box center [76, 157] width 13 height 13
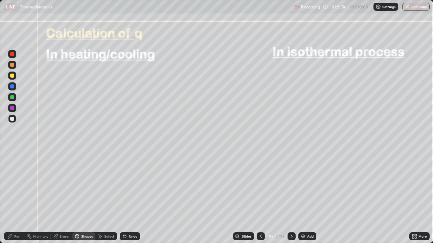
click at [15, 197] on div "Pen" at bounding box center [17, 236] width 6 height 3
click at [12, 108] on div at bounding box center [12, 108] width 4 height 4
click at [13, 118] on div at bounding box center [12, 119] width 4 height 4
click at [15, 197] on div "Pen" at bounding box center [14, 236] width 20 height 8
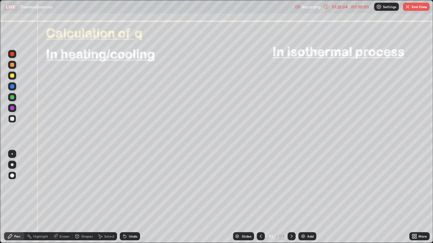
click at [415, 7] on button "End Class" at bounding box center [415, 7] width 27 height 8
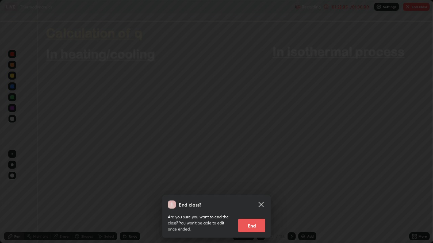
click at [254, 197] on button "End" at bounding box center [251, 226] width 27 height 14
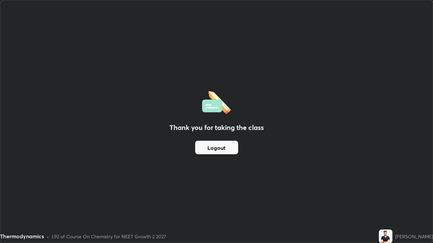
click at [218, 147] on button "Logout" at bounding box center [216, 148] width 43 height 14
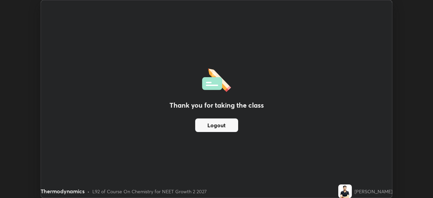
scroll to position [33592, 33357]
